Goal: Information Seeking & Learning: Learn about a topic

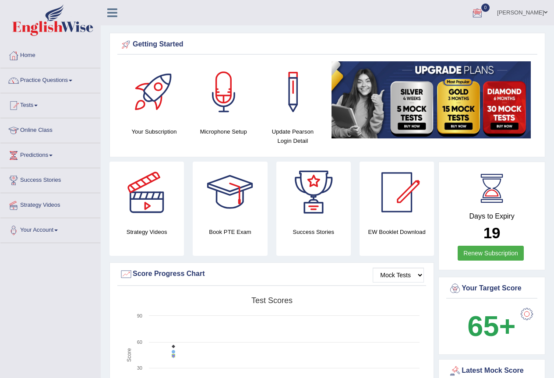
click at [511, 14] on link "Joan Cheruiyot" at bounding box center [523, 11] width 64 height 23
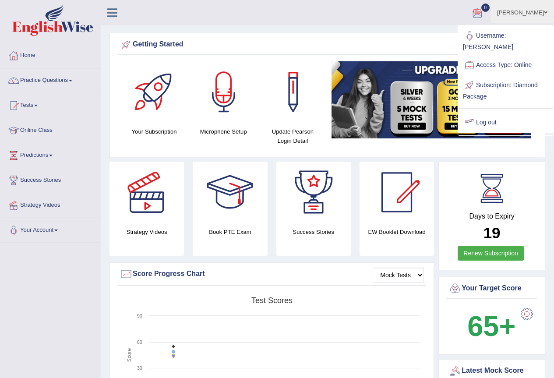
click at [489, 116] on link "Log out" at bounding box center [506, 123] width 95 height 20
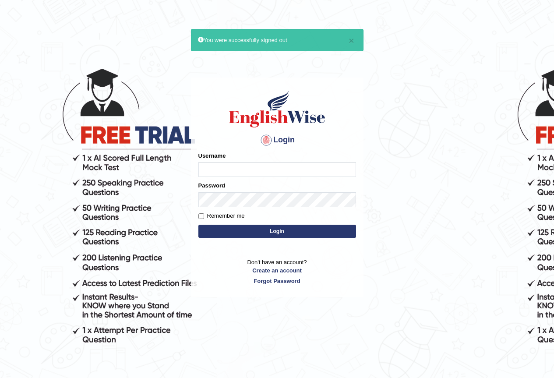
click at [215, 166] on input "Username" at bounding box center [277, 169] width 158 height 15
type input "[PERSON_NAME]-parramatta"
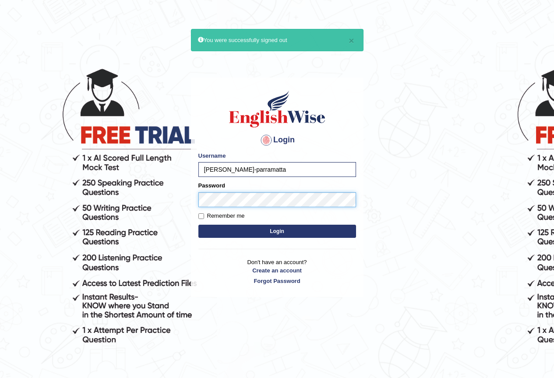
click at [198, 225] on button "Login" at bounding box center [277, 231] width 158 height 13
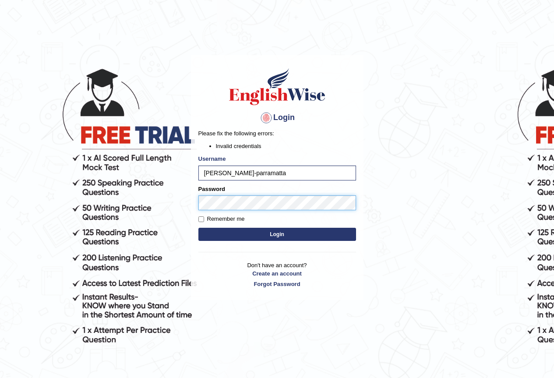
click at [198, 228] on button "Login" at bounding box center [277, 234] width 158 height 13
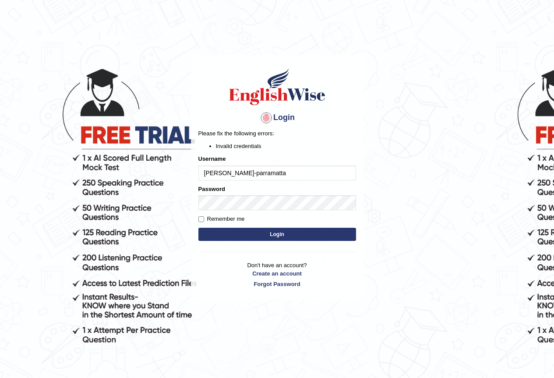
click at [229, 177] on input "kalsang-parramatta" at bounding box center [277, 173] width 158 height 15
type input "kalsang_parramatta"
click at [275, 232] on button "Login" at bounding box center [277, 234] width 158 height 13
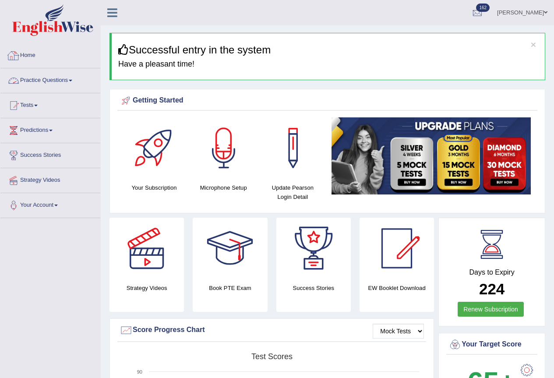
click at [35, 78] on link "Practice Questions" at bounding box center [50, 79] width 100 height 22
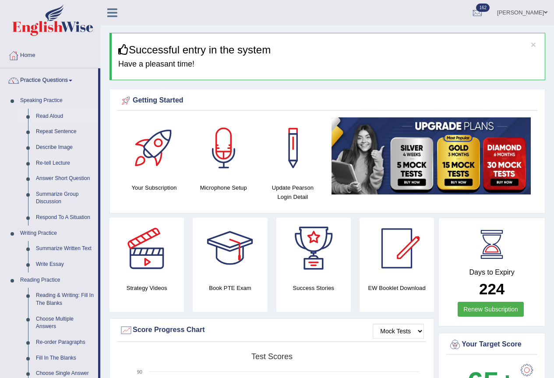
click at [46, 116] on link "Read Aloud" at bounding box center [65, 117] width 66 height 16
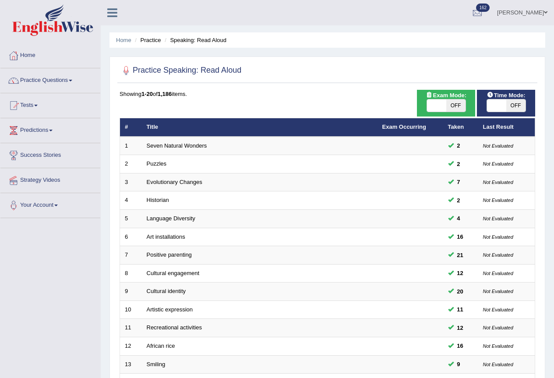
click at [521, 104] on span "OFF" at bounding box center [515, 105] width 19 height 12
checkbox input "true"
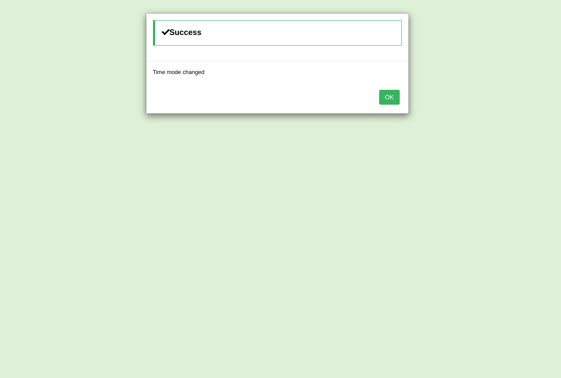
click at [398, 103] on button "OK" at bounding box center [389, 97] width 20 height 15
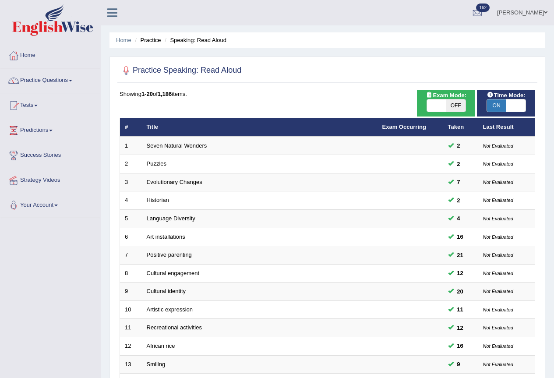
click at [458, 104] on span "OFF" at bounding box center [455, 105] width 19 height 12
checkbox input "true"
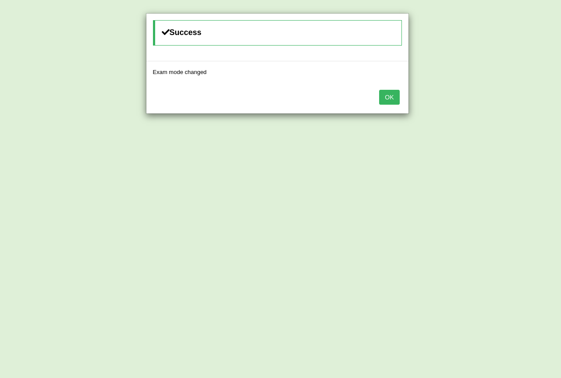
click at [396, 97] on button "OK" at bounding box center [389, 97] width 20 height 15
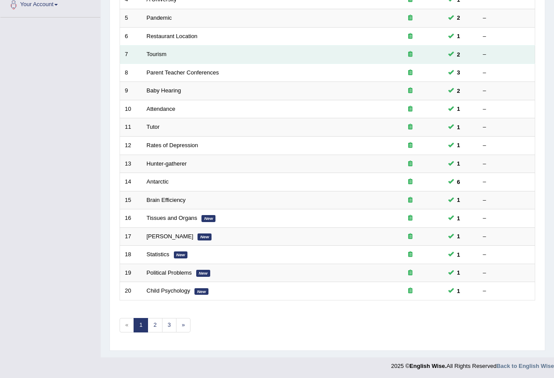
scroll to position [202, 0]
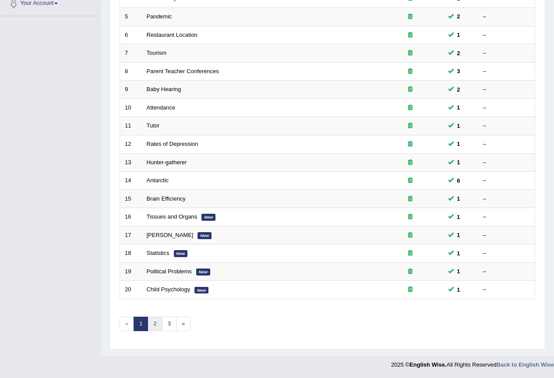
click at [151, 323] on link "2" at bounding box center [155, 324] width 14 height 14
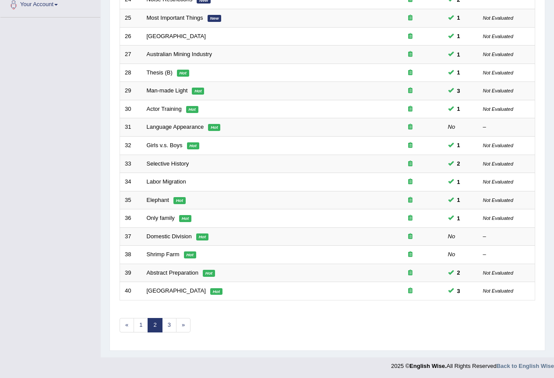
scroll to position [202, 0]
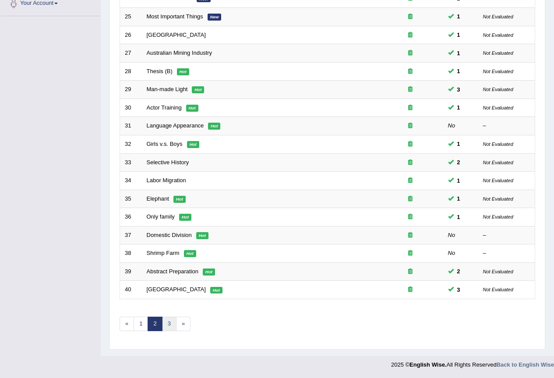
click at [169, 323] on link "3" at bounding box center [169, 324] width 14 height 14
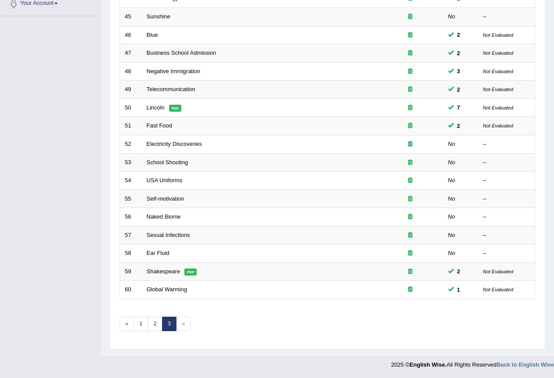
click at [178, 326] on span "»" at bounding box center [183, 324] width 14 height 14
click at [185, 325] on span "»" at bounding box center [183, 324] width 14 height 14
click at [225, 312] on div "Showing 41-60 of 60 items. # Title Exam Occurring Taken Last Result 41 Yellow H…" at bounding box center [328, 115] width 416 height 454
click at [186, 328] on span "»" at bounding box center [183, 324] width 14 height 14
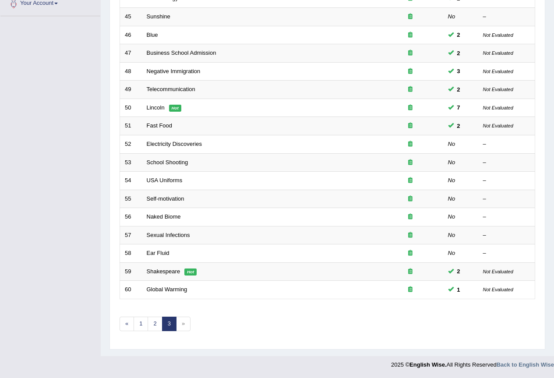
click at [186, 328] on span "»" at bounding box center [183, 324] width 14 height 14
click at [244, 316] on div "Showing 41-60 of 60 items. # Title Exam Occurring Taken Last Result 41 Yellow H…" at bounding box center [328, 115] width 416 height 454
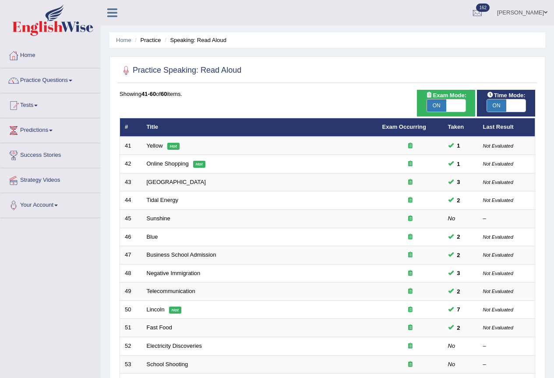
click at [518, 15] on link "Kalsang Dolker" at bounding box center [523, 11] width 64 height 23
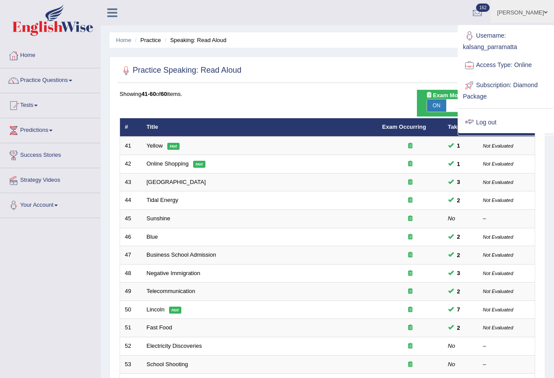
click at [482, 118] on link "Log out" at bounding box center [506, 123] width 95 height 20
